Goal: Task Accomplishment & Management: Complete application form

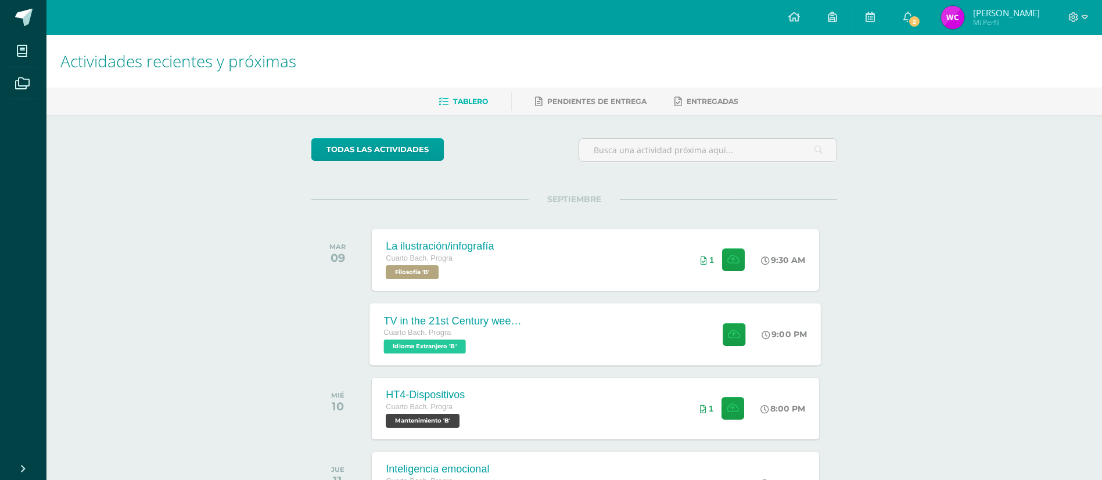
click at [635, 333] on div "TV in the 21st Century week 5 Cuarto Bach. Progra Idioma Extranjero 'B' 9:00 PM…" at bounding box center [595, 334] width 451 height 62
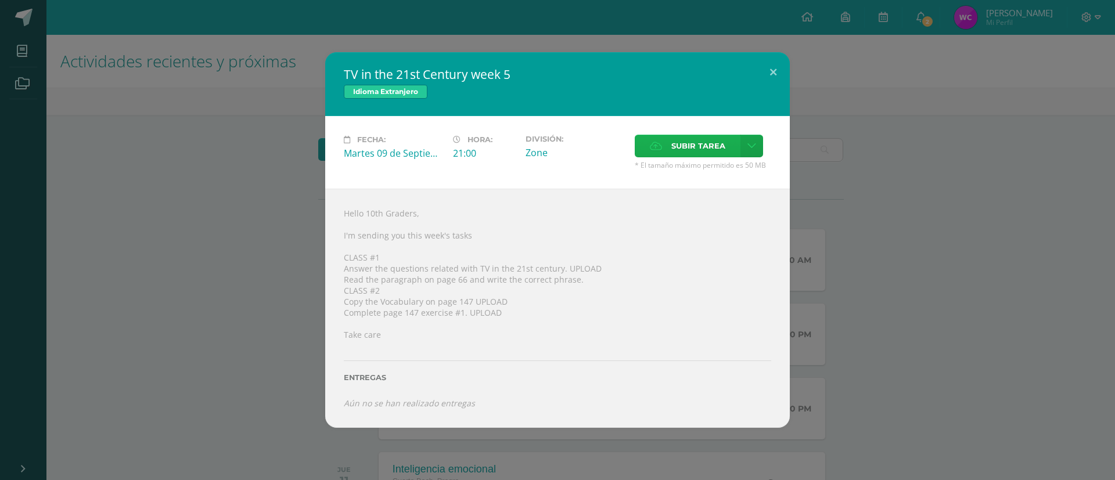
click at [735, 148] on label "Subir tarea" at bounding box center [688, 146] width 106 height 23
click at [0, 0] on input "Subir tarea" at bounding box center [0, 0] width 0 height 0
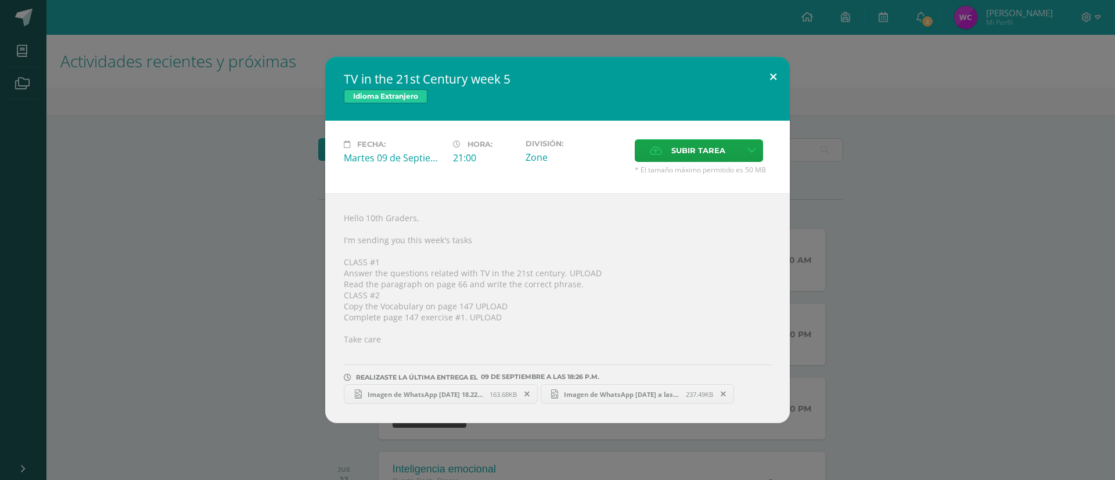
click at [772, 70] on button at bounding box center [773, 76] width 33 height 39
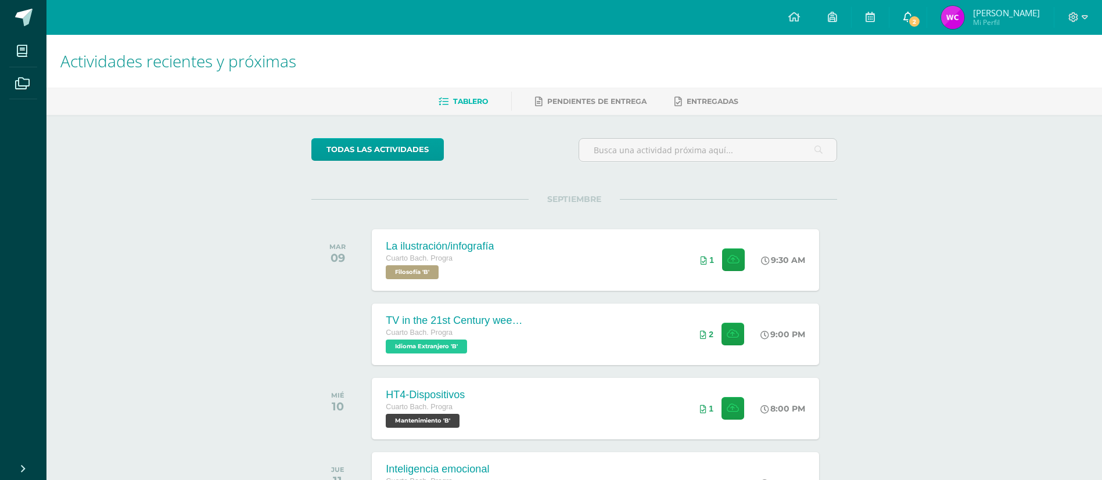
click at [912, 14] on icon at bounding box center [907, 17] width 9 height 10
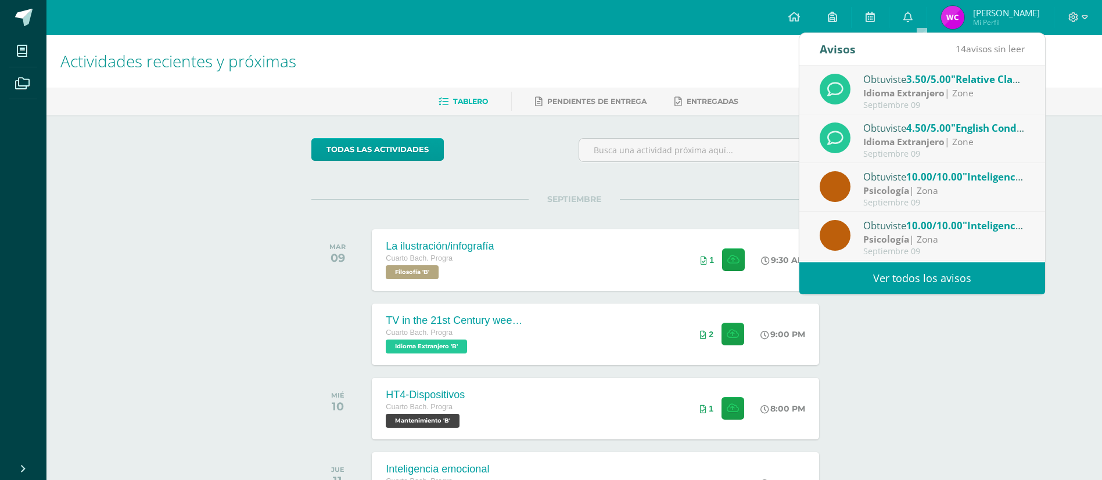
click at [929, 94] on strong "Idioma Extranjero" at bounding box center [903, 93] width 81 height 13
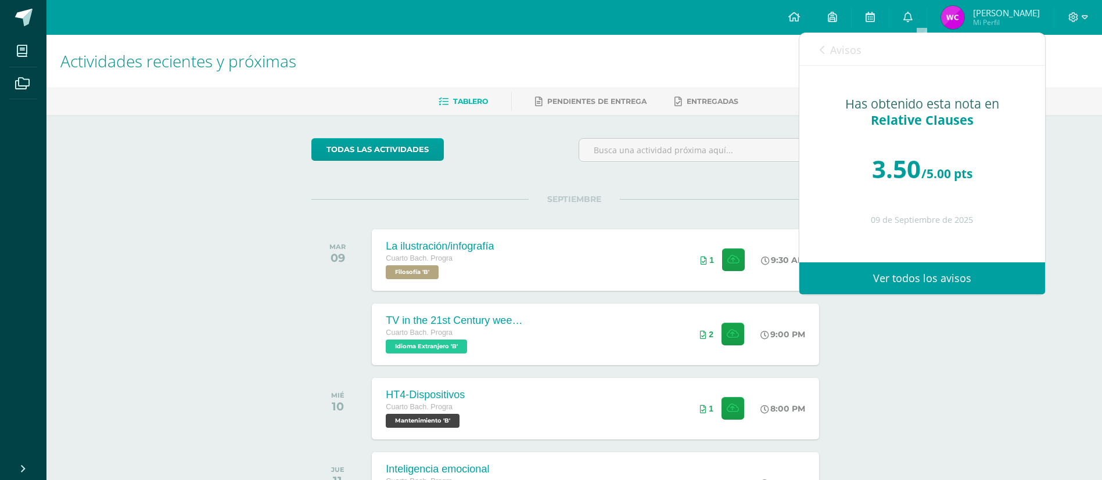
click at [817, 49] on div "Avisos 13 avisos sin leer Avisos" at bounding box center [922, 49] width 246 height 33
click at [825, 49] on link "Avisos" at bounding box center [840, 49] width 42 height 33
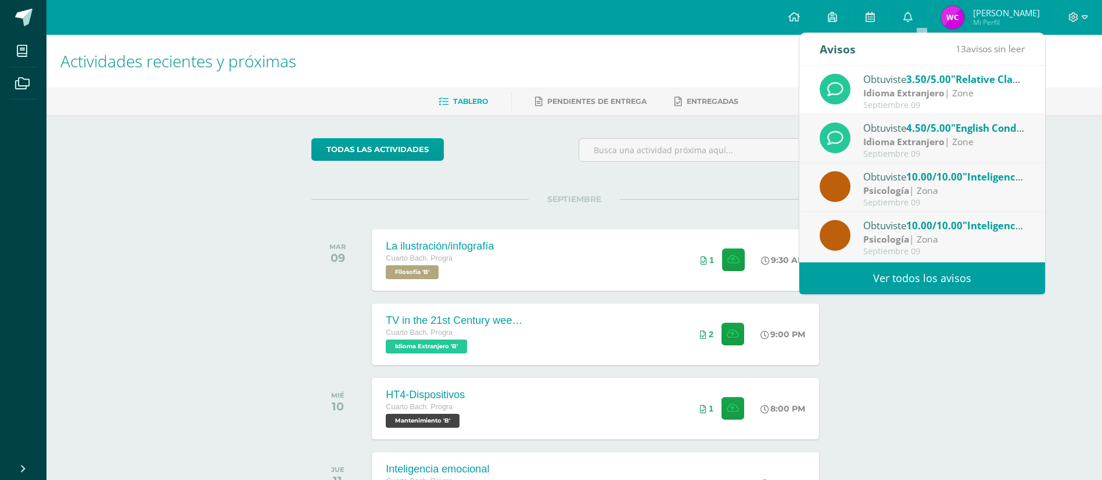
click at [1047, 324] on div "Actividades recientes y próximas Tablero Pendientes de entrega Entregadas todas…" at bounding box center [573, 385] width 1055 height 701
